Goal: Download file/media

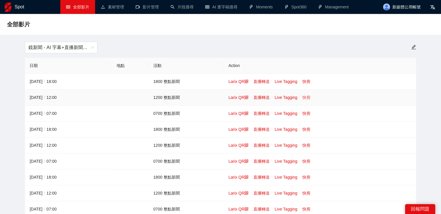
click at [303, 97] on link "快剪" at bounding box center [306, 97] width 8 height 5
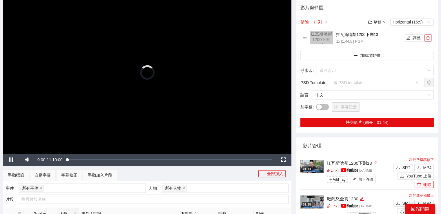
scroll to position [58, 0]
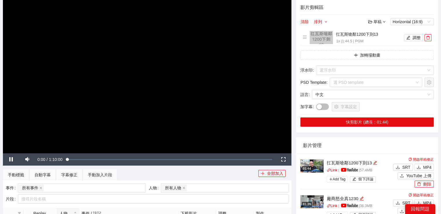
click at [214, 99] on video "Video Player" at bounding box center [147, 72] width 288 height 162
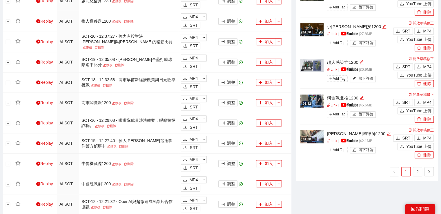
scroll to position [435, 0]
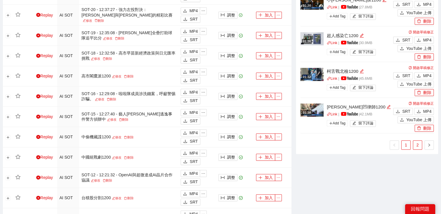
click at [415, 143] on link "2" at bounding box center [417, 145] width 9 height 9
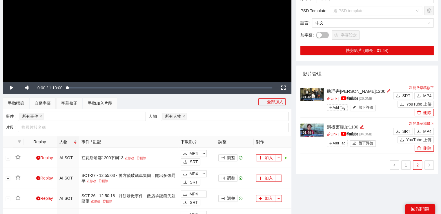
scroll to position [116, 0]
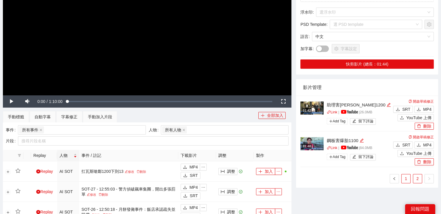
click at [406, 177] on link "1" at bounding box center [405, 178] width 9 height 9
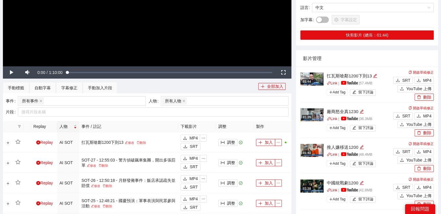
scroll to position [0, 0]
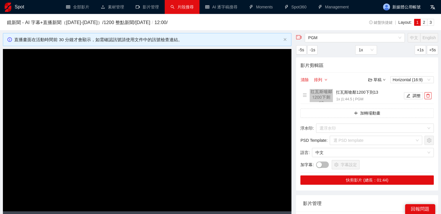
click at [170, 8] on link "片段搜尋" at bounding box center [181, 7] width 23 height 5
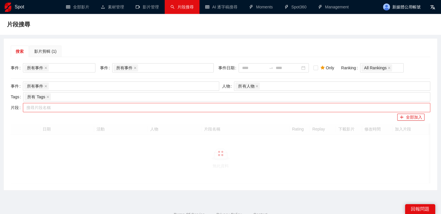
click at [125, 109] on div at bounding box center [223, 107] width 398 height 7
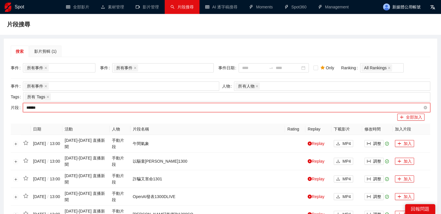
type input "*****"
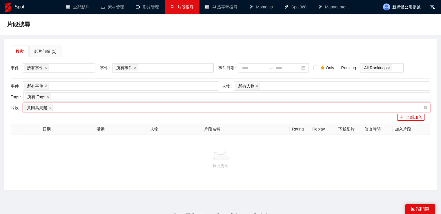
click at [48, 108] on icon "close" at bounding box center [49, 107] width 3 height 3
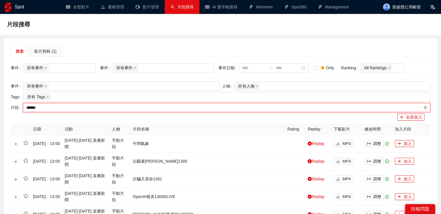
type input "*****"
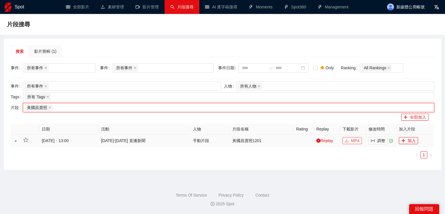
click at [354, 139] on span "MP4" at bounding box center [355, 140] width 8 height 6
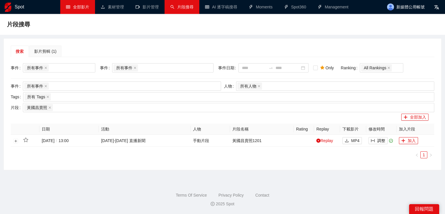
click at [80, 5] on link "全部影片" at bounding box center [77, 7] width 23 height 5
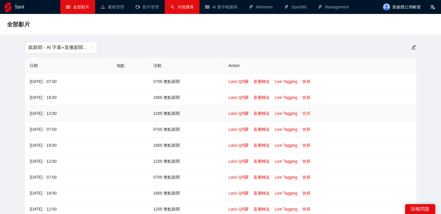
click at [307, 114] on link "快剪" at bounding box center [306, 113] width 8 height 5
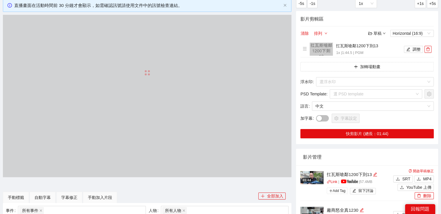
scroll to position [87, 0]
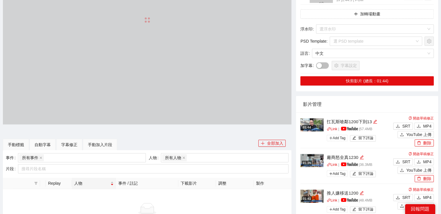
click at [172, 91] on div at bounding box center [147, 43] width 288 height 162
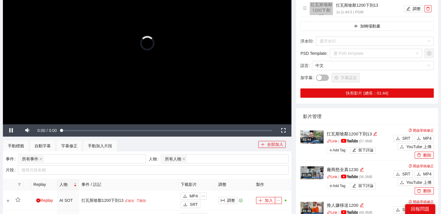
click at [152, 92] on video "Video Player" at bounding box center [147, 43] width 288 height 162
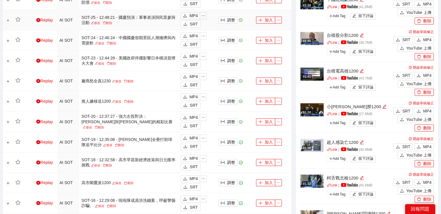
scroll to position [377, 0]
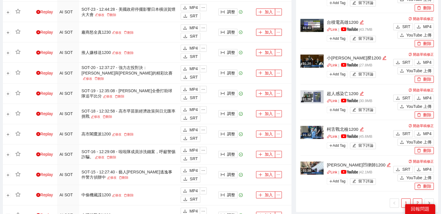
click at [418, 202] on link "2" at bounding box center [417, 202] width 9 height 9
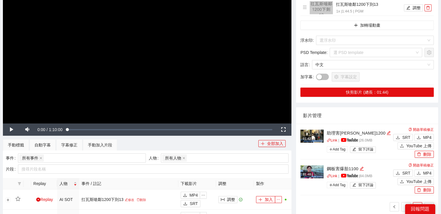
scroll to position [87, 0]
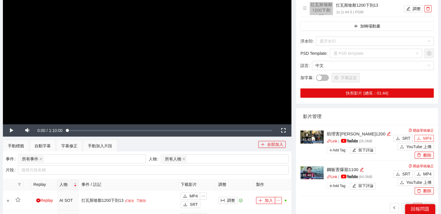
click at [424, 139] on span "MP4" at bounding box center [427, 138] width 8 height 6
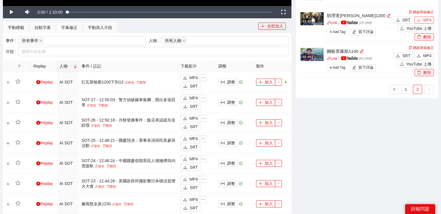
scroll to position [203, 0]
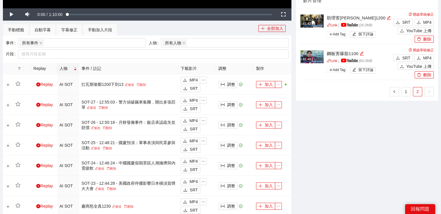
click at [404, 86] on div "01:42 助理害[PERSON_NAME]1200 Link | | 26.0 MB Add Tag 留下評論 開啟草稿修正 SRT MP4 YouTube…" at bounding box center [366, 53] width 133 height 88
drag, startPoint x: 404, startPoint y: 93, endPoint x: 397, endPoint y: 97, distance: 7.9
click at [404, 93] on link "1" at bounding box center [405, 91] width 9 height 9
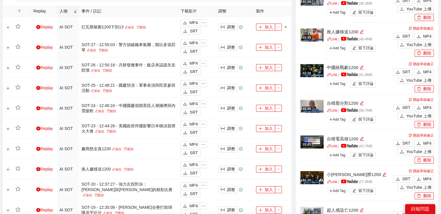
scroll to position [406, 0]
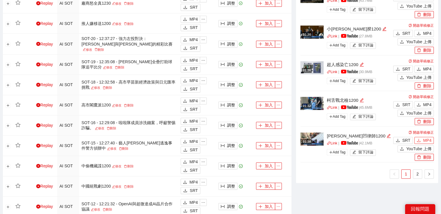
click at [421, 138] on button "MP4" at bounding box center [423, 140] width 19 height 7
click at [428, 68] on span "MP4" at bounding box center [427, 69] width 8 height 6
click at [425, 31] on span "MP4" at bounding box center [427, 33] width 8 height 6
